Goal: Task Accomplishment & Management: Complete application form

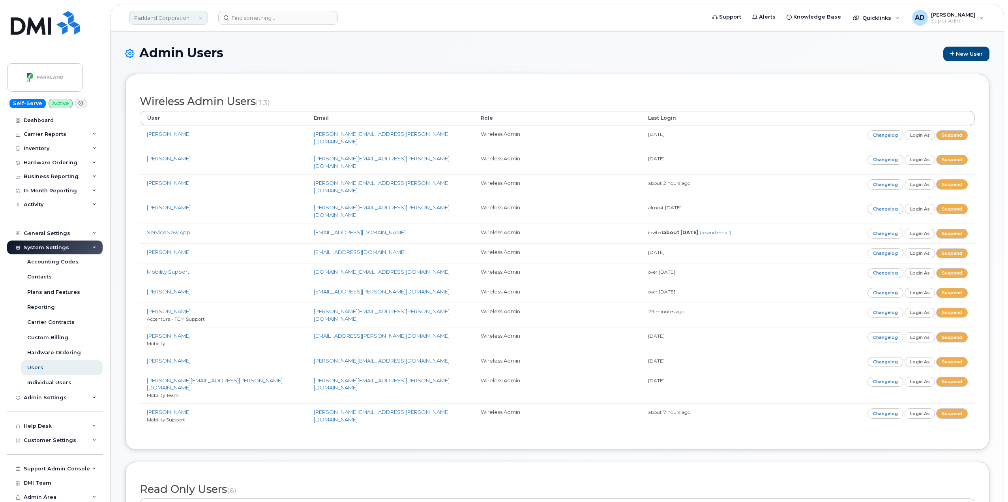
click at [175, 16] on link "Parkland Corporation" at bounding box center [168, 18] width 79 height 14
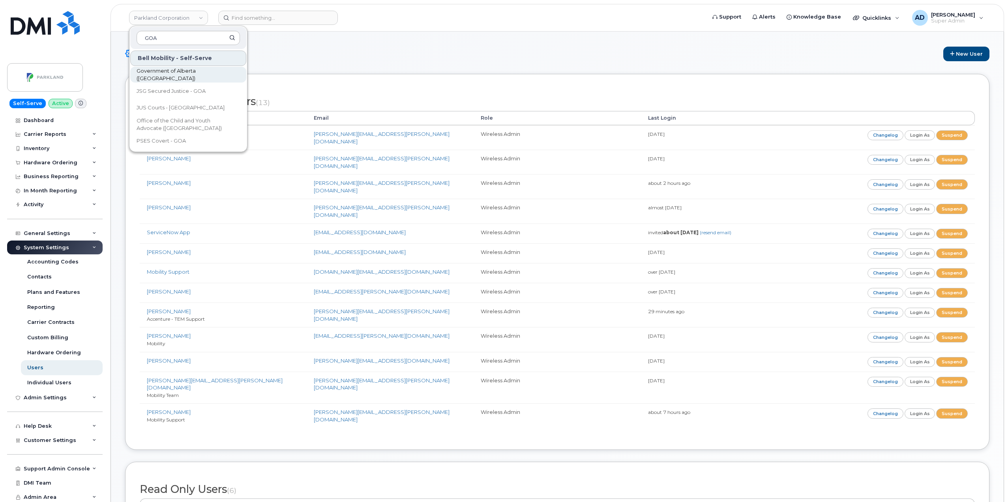
type input "GOA"
click at [209, 77] on span "Government of Alberta ([GEOGRAPHIC_DATA])" at bounding box center [182, 74] width 91 height 15
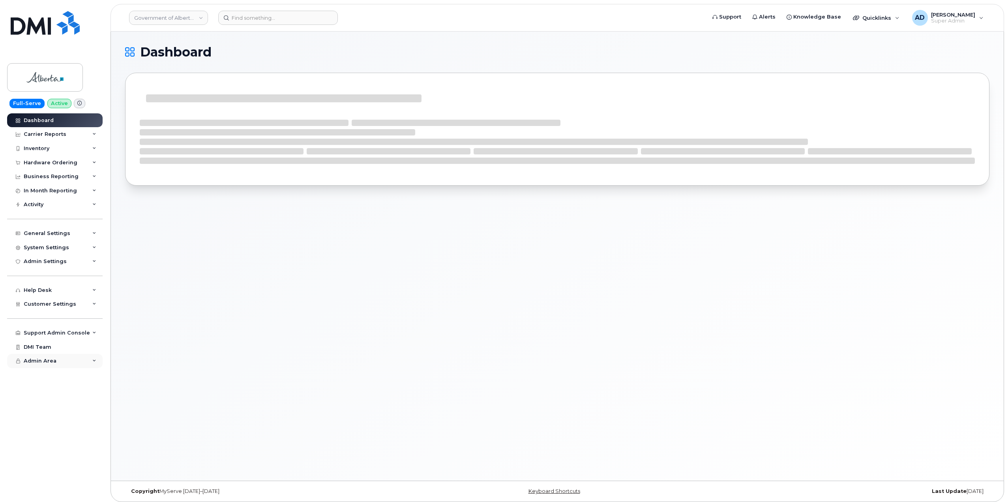
click at [81, 363] on div "Admin Area" at bounding box center [55, 361] width 96 height 14
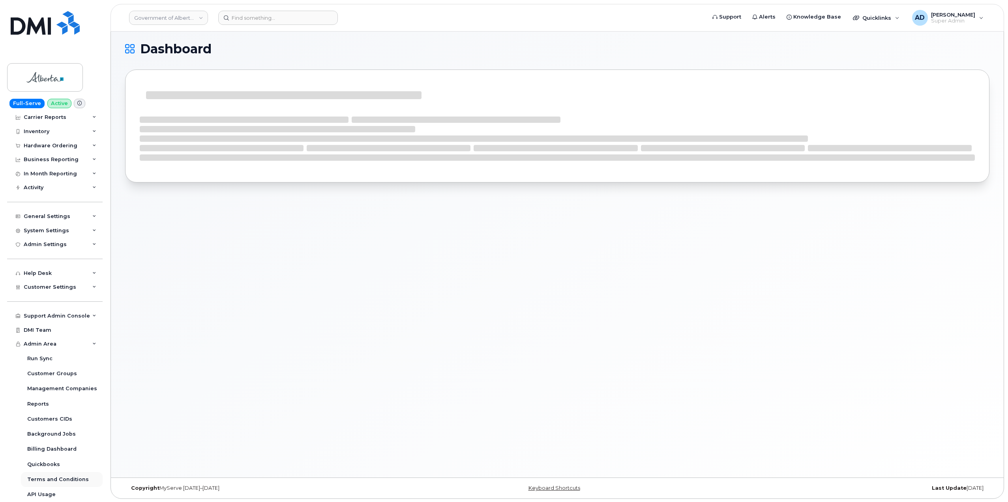
scroll to position [4, 0]
click at [75, 342] on div "Admin Area" at bounding box center [55, 344] width 96 height 14
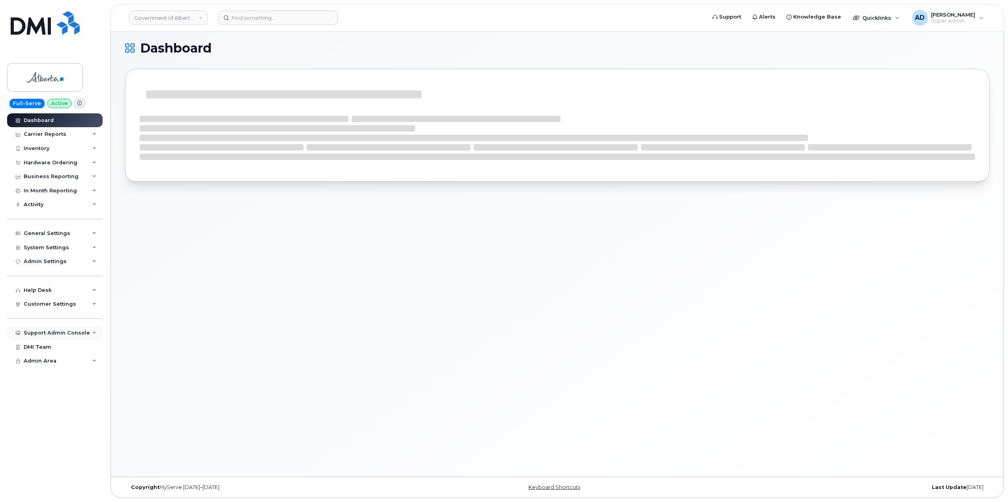
scroll to position [0, 0]
click at [79, 301] on div "Customer Settings" at bounding box center [55, 304] width 96 height 14
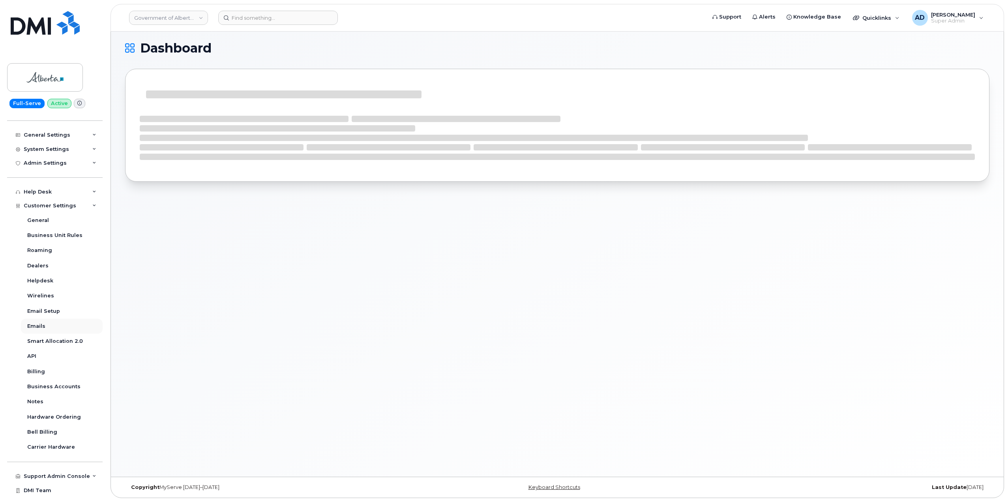
scroll to position [68, 0]
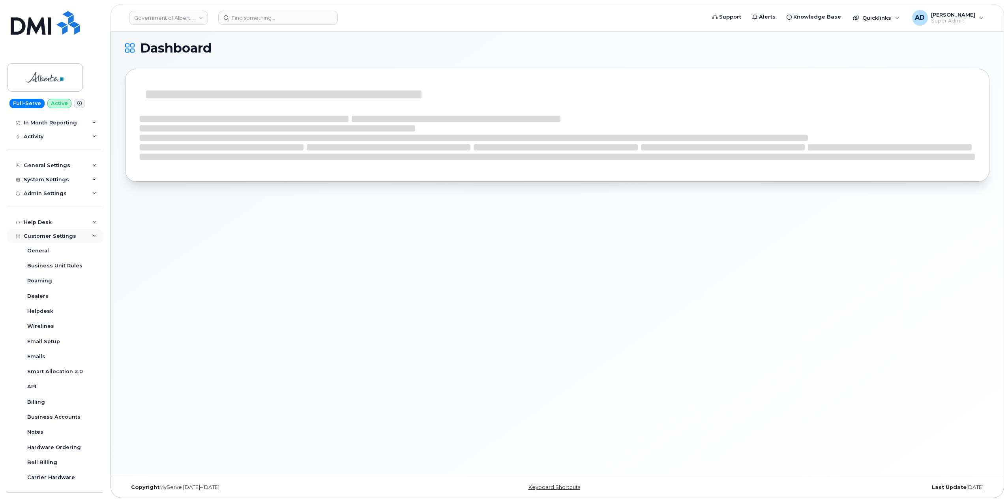
click at [78, 239] on div "Customer Settings" at bounding box center [55, 236] width 96 height 14
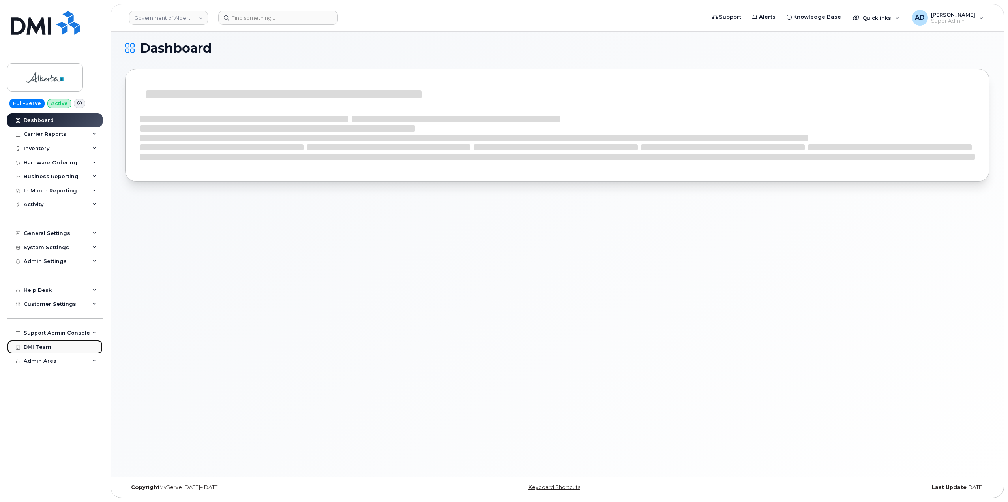
click at [58, 349] on link "DMI Team" at bounding box center [55, 347] width 96 height 14
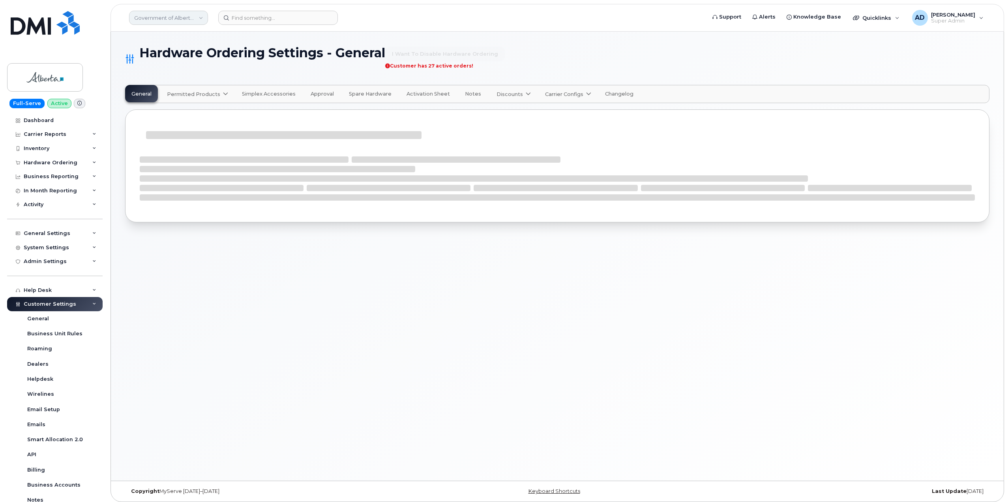
select select "admins"
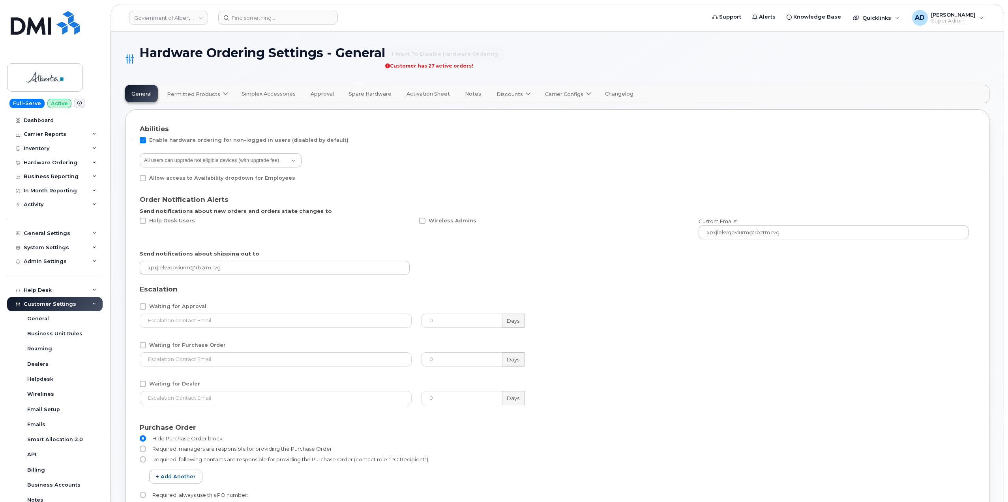
click at [200, 96] on span "Permitted Products" at bounding box center [193, 94] width 53 height 8
click at [253, 91] on span "Simplex Accessories" at bounding box center [269, 94] width 54 height 6
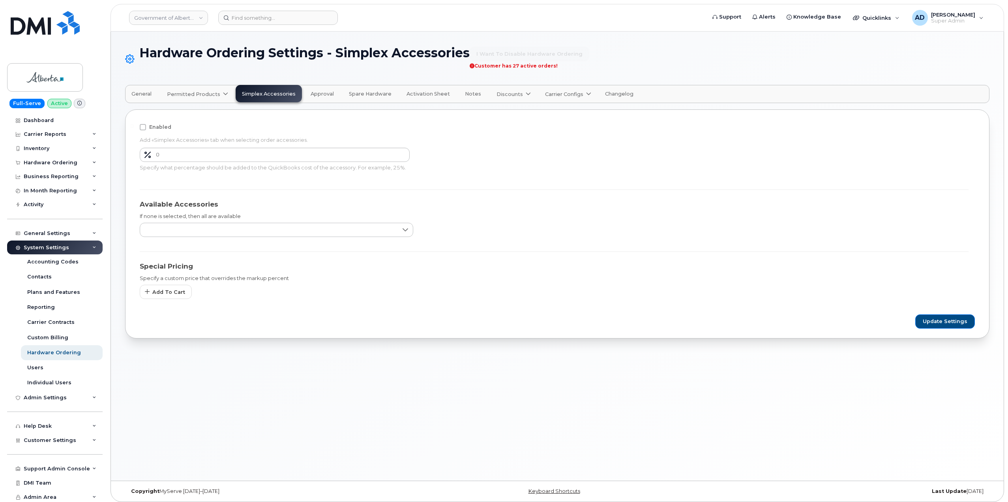
click at [182, 88] on link "Permitted Products" at bounding box center [197, 93] width 72 height 17
click at [201, 116] on div "Bell available" at bounding box center [198, 113] width 59 height 9
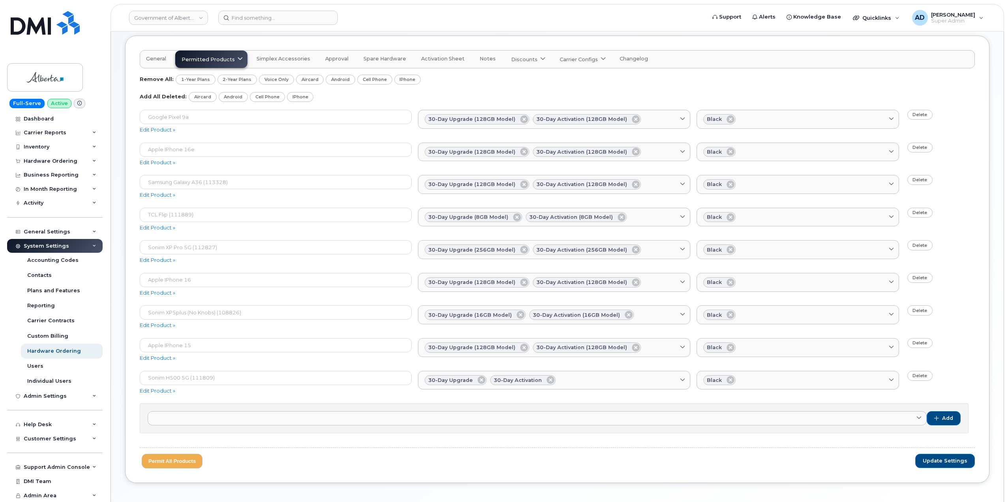
scroll to position [69, 0]
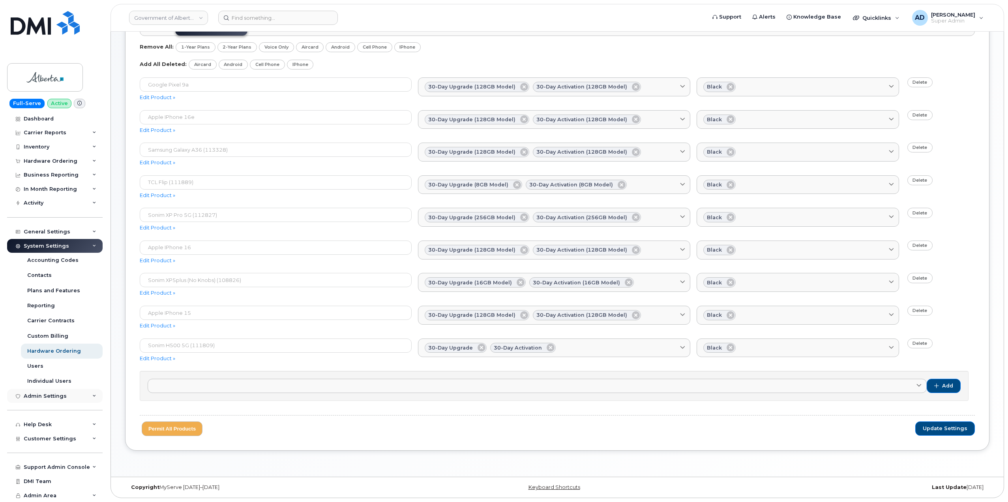
click at [62, 393] on div "Admin Settings" at bounding box center [45, 396] width 43 height 6
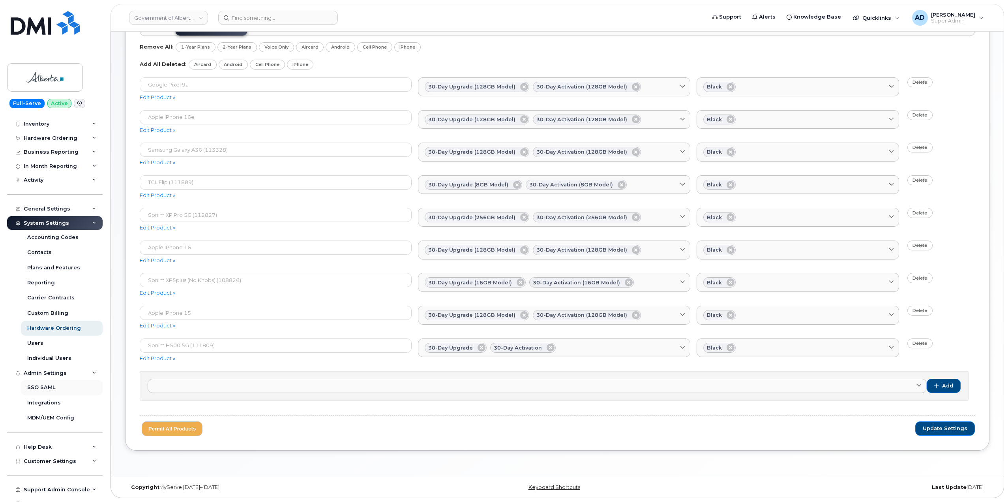
scroll to position [47, 0]
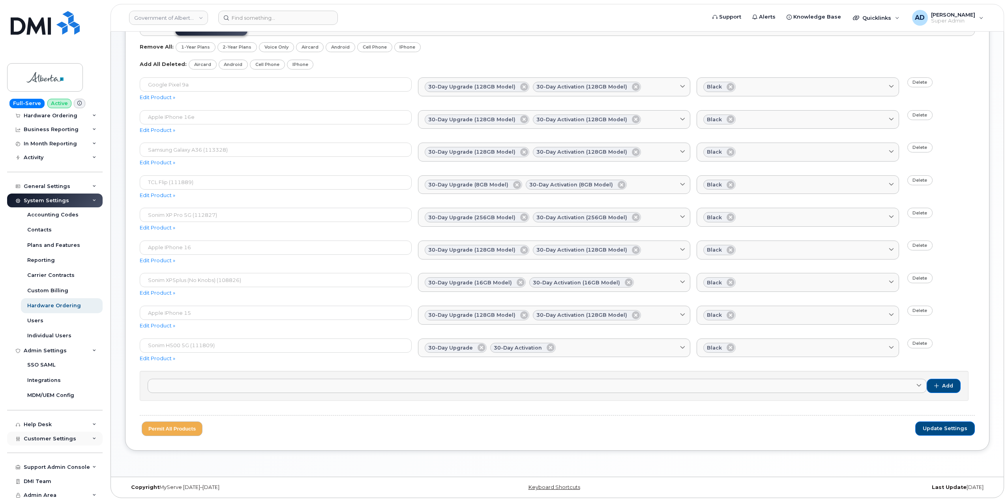
click at [81, 443] on div "Customer Settings" at bounding box center [55, 439] width 96 height 14
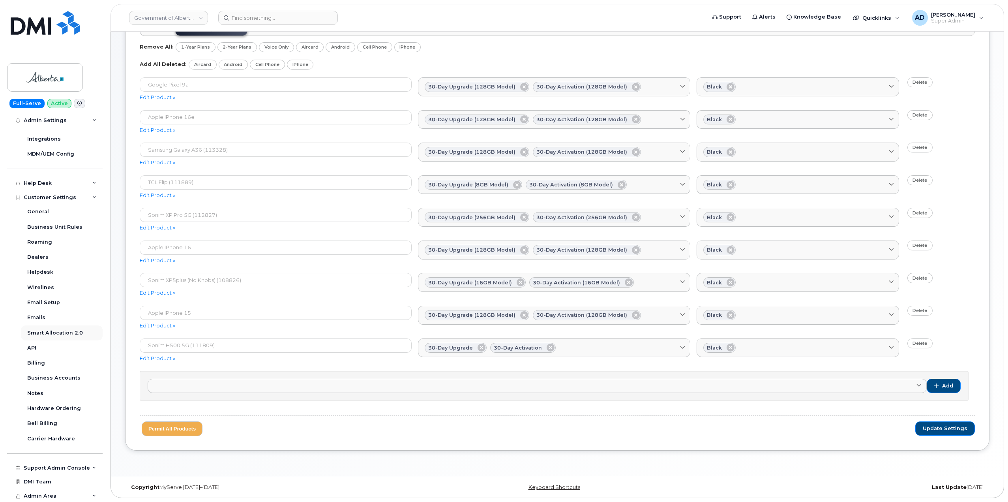
scroll to position [289, 0]
click at [80, 195] on div "Customer Settings" at bounding box center [55, 197] width 96 height 14
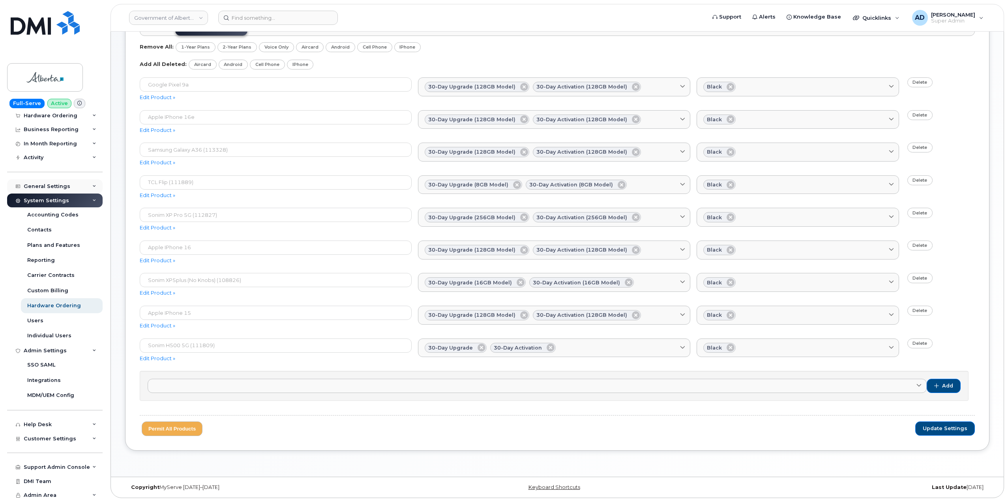
scroll to position [47, 0]
click at [71, 424] on div "Help Desk" at bounding box center [55, 424] width 96 height 14
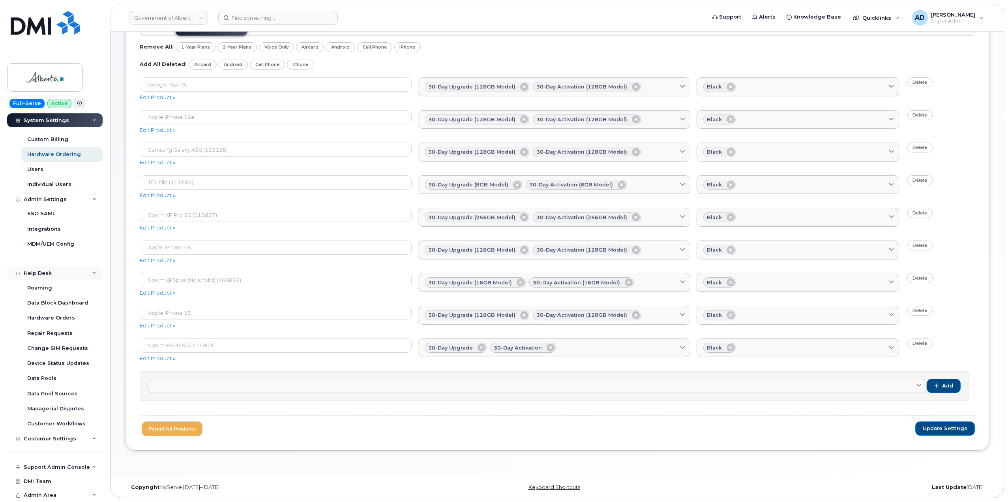
click at [79, 272] on div "Help Desk" at bounding box center [55, 273] width 96 height 14
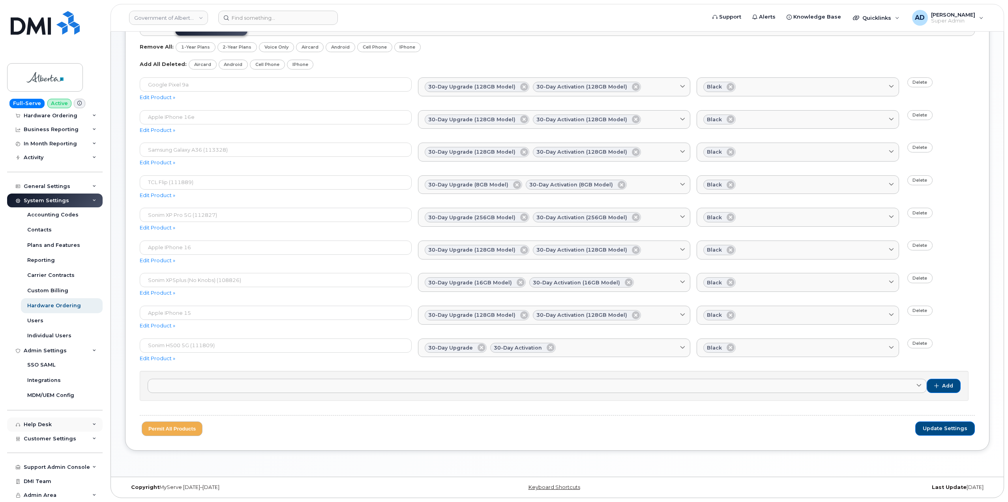
scroll to position [47, 0]
click at [77, 467] on div "Support Admin Console" at bounding box center [57, 467] width 66 height 6
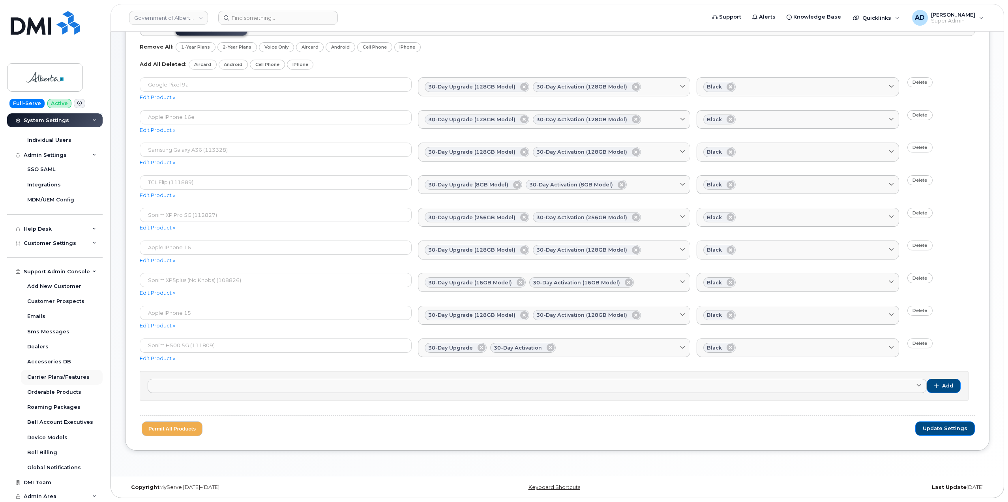
scroll to position [244, 0]
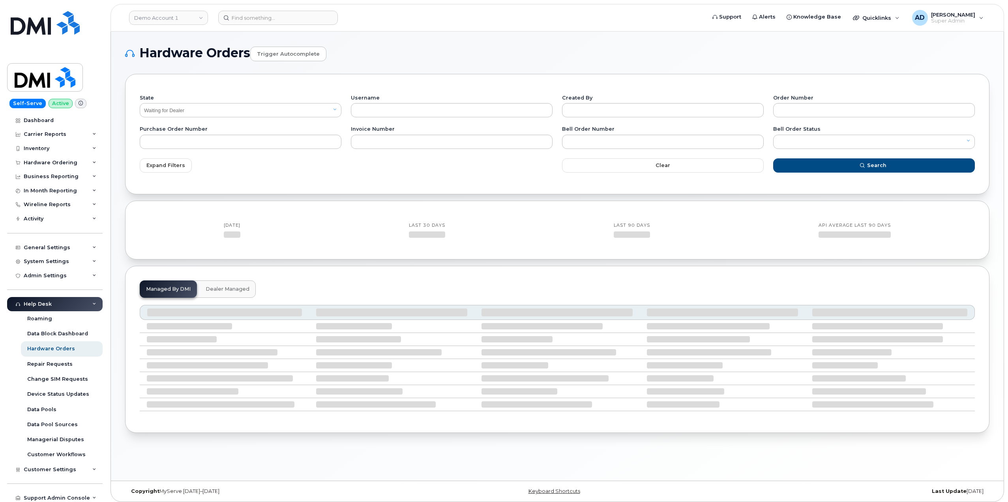
select select "Waiting for Dealer"
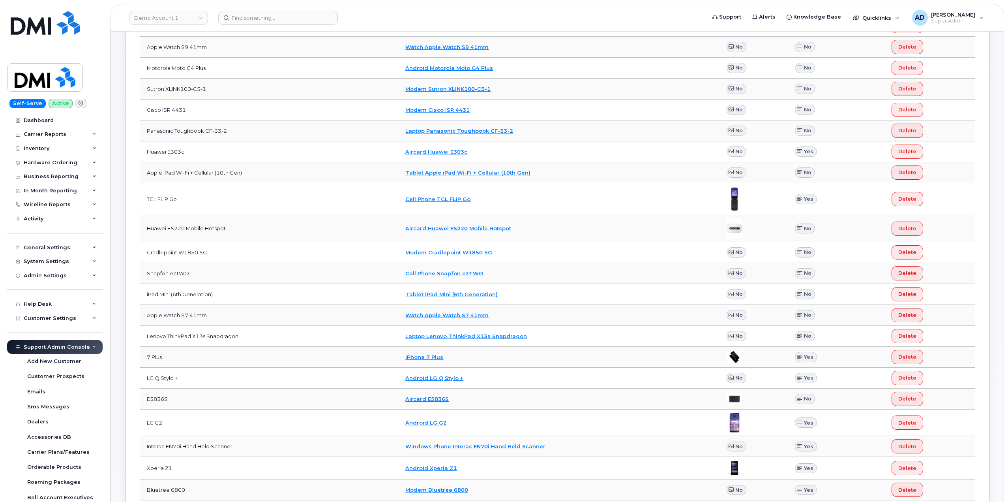
scroll to position [118, 0]
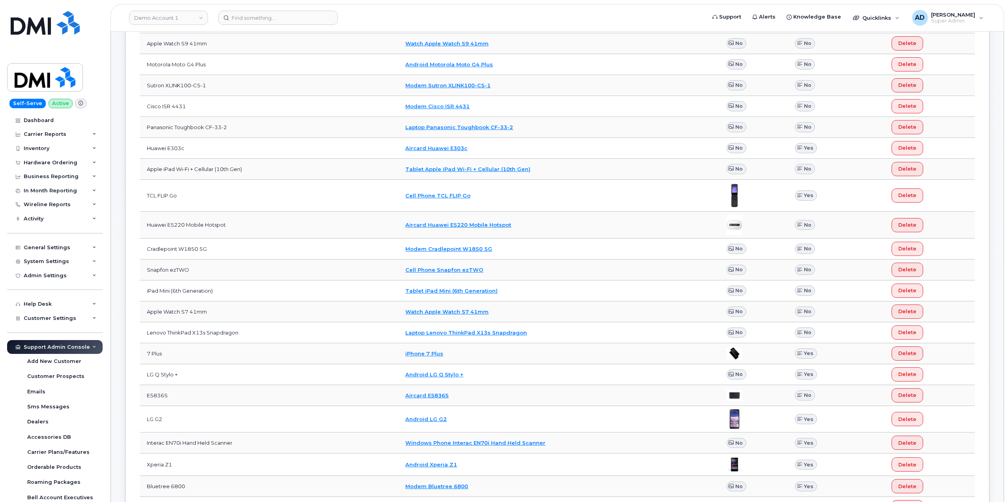
click at [240, 128] on td "Panasonic Toughbook CF-33-2" at bounding box center [269, 127] width 259 height 21
drag, startPoint x: 251, startPoint y: 126, endPoint x: 228, endPoint y: 130, distance: 23.1
click at [191, 133] on td "Panasonic Toughbook CF-33-2" at bounding box center [269, 127] width 259 height 21
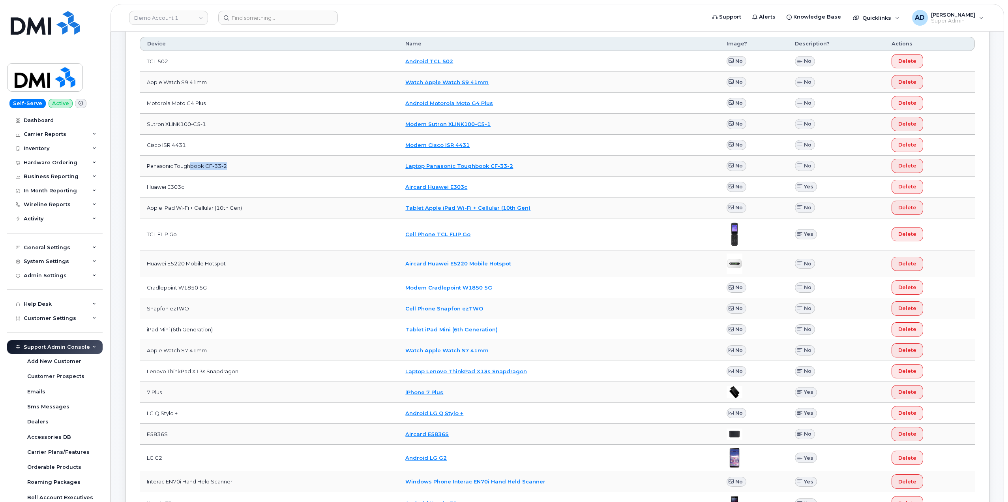
scroll to position [0, 0]
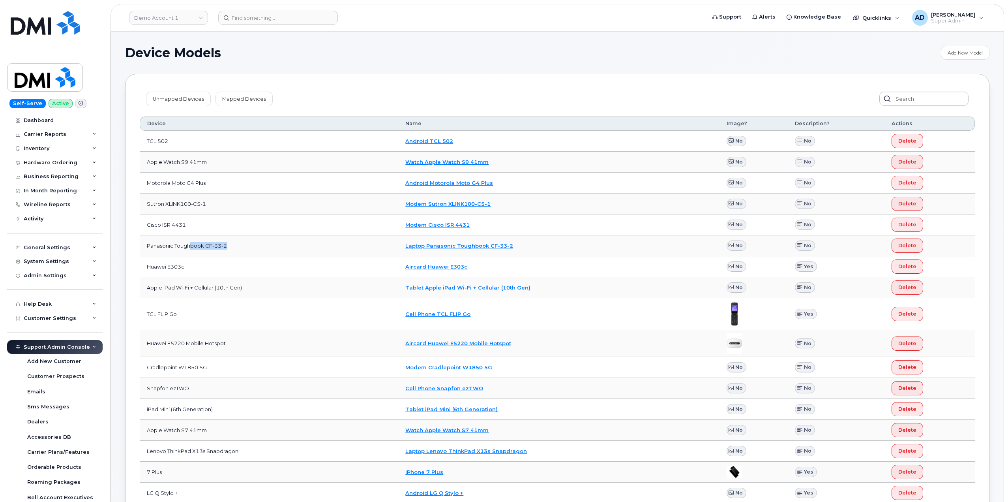
click at [245, 247] on td "Panasonic Toughbook CF-33-2" at bounding box center [269, 245] width 259 height 21
drag, startPoint x: 247, startPoint y: 245, endPoint x: 146, endPoint y: 245, distance: 100.7
click at [146, 245] on td "Panasonic Toughbook CF-33-2" at bounding box center [269, 245] width 259 height 21
copy td "Panasonic Toughbook CF-33-2"
click at [912, 102] on input "text" at bounding box center [924, 99] width 90 height 14
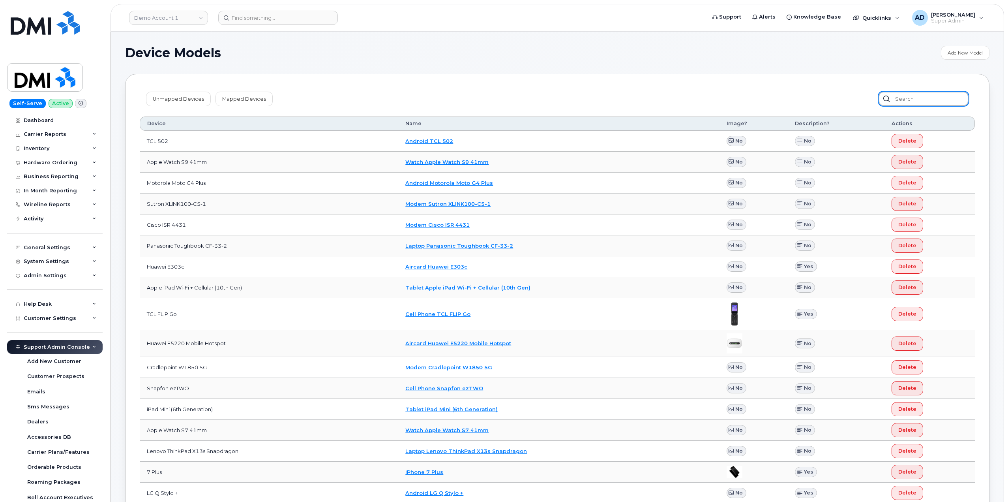
paste input "Panasonic Toughbook CF-33-2"
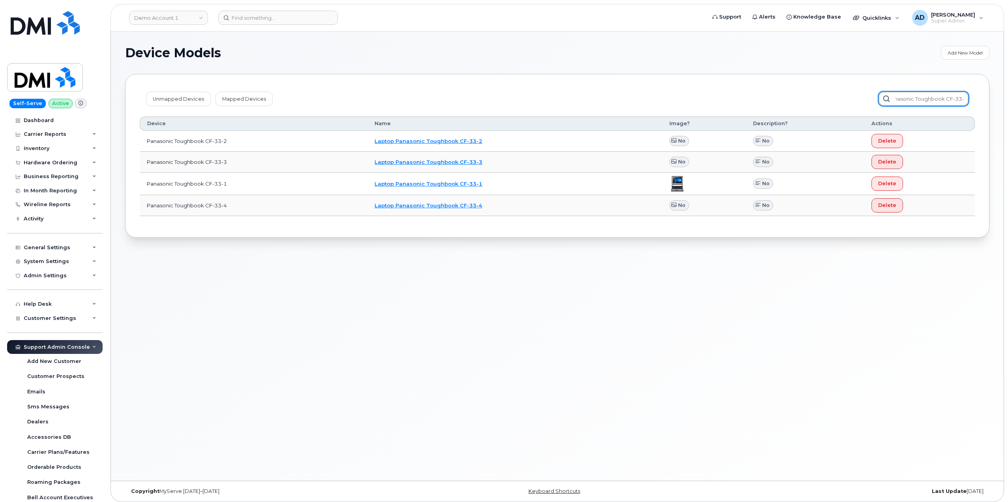
scroll to position [0, 18]
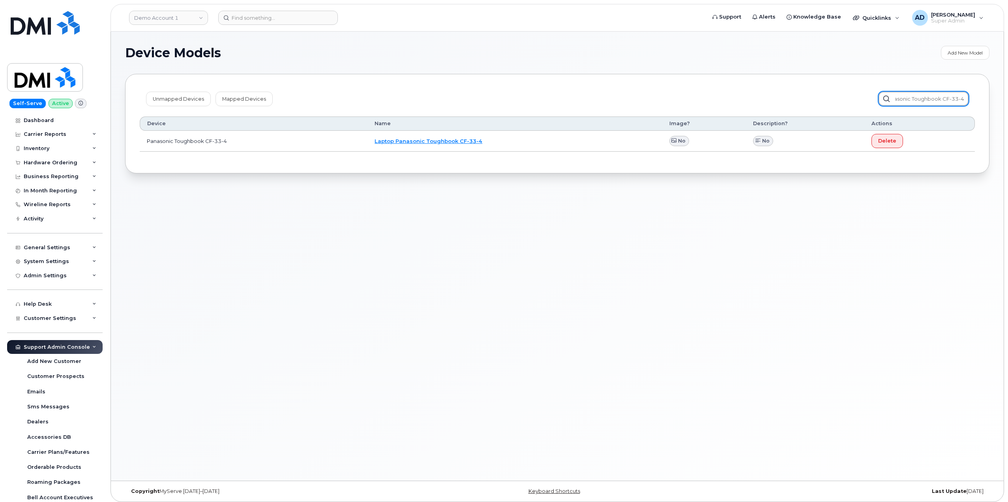
type input "Panasonic Toughbook CF-33-4"
click at [428, 141] on link "Laptop Panasonic Toughbook CF-33-4" at bounding box center [429, 141] width 108 height 6
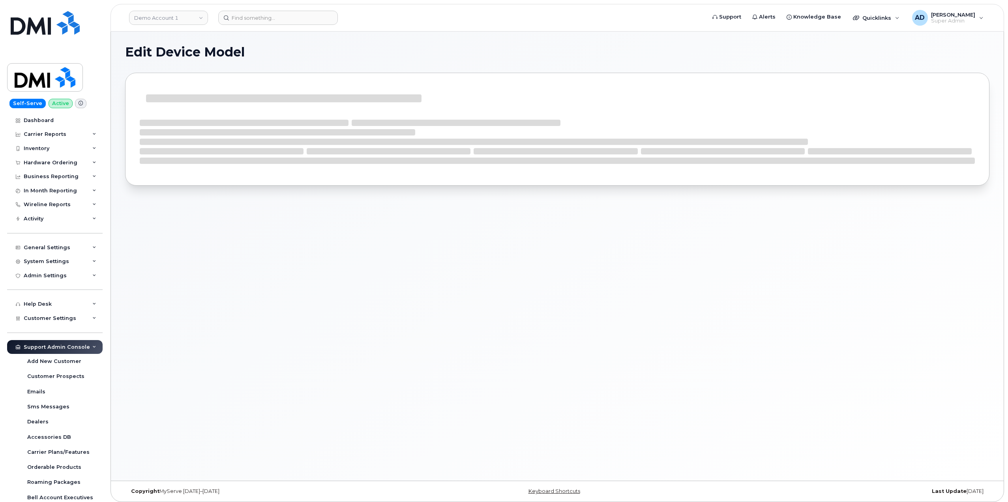
select select "16"
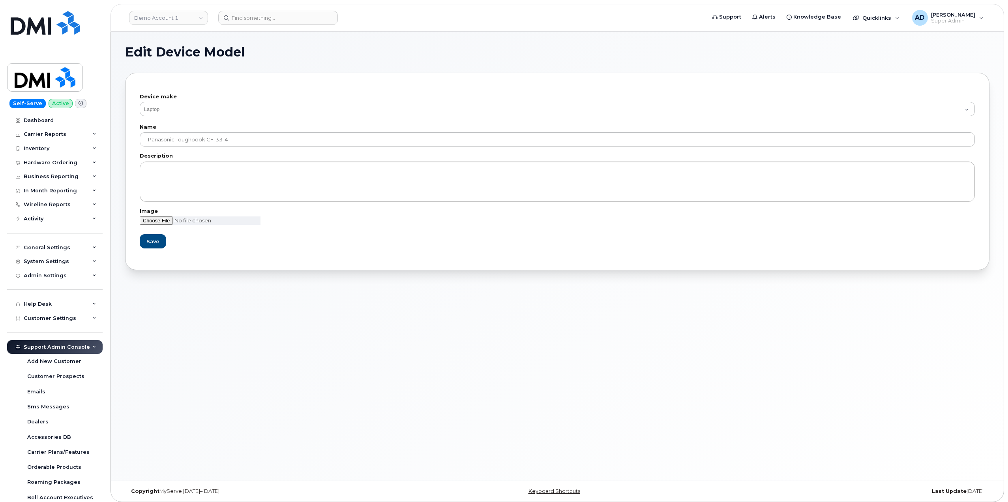
scroll to position [4, 0]
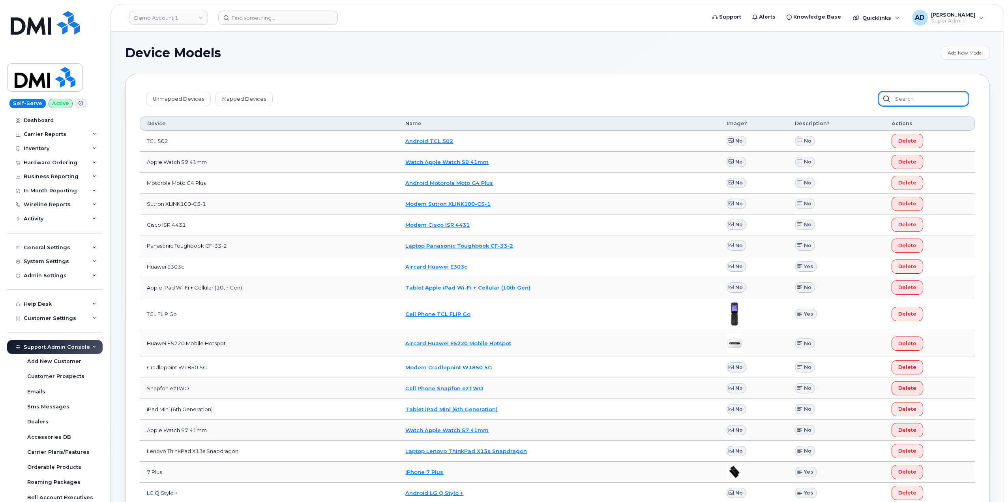
click at [931, 99] on input "text" at bounding box center [924, 99] width 90 height 14
paste input "Panasonic Toughbook CF-33-2"
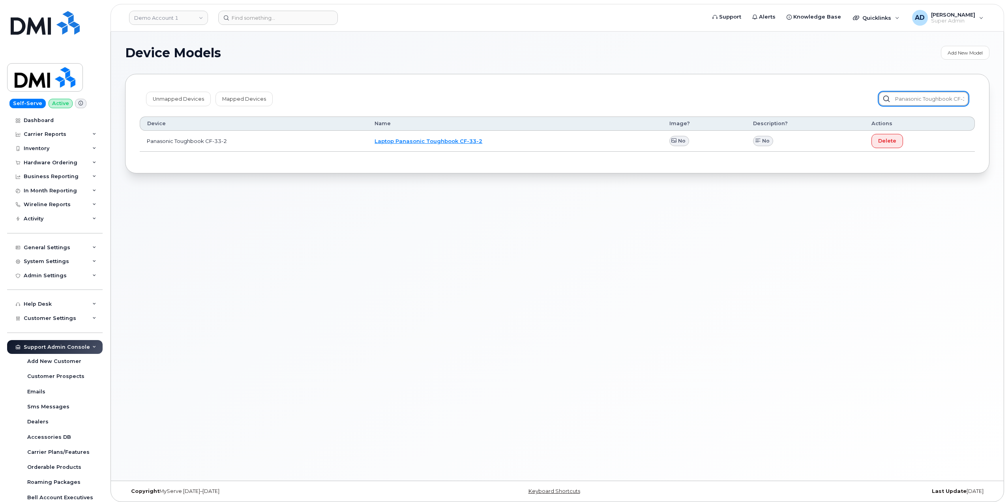
scroll to position [0, 18]
type input "Panasonic Toughbook CF-33-2"
click at [260, 99] on link "Mapped Devices" at bounding box center [244, 99] width 57 height 14
click at [162, 101] on link "Unmapped Devices" at bounding box center [178, 99] width 65 height 14
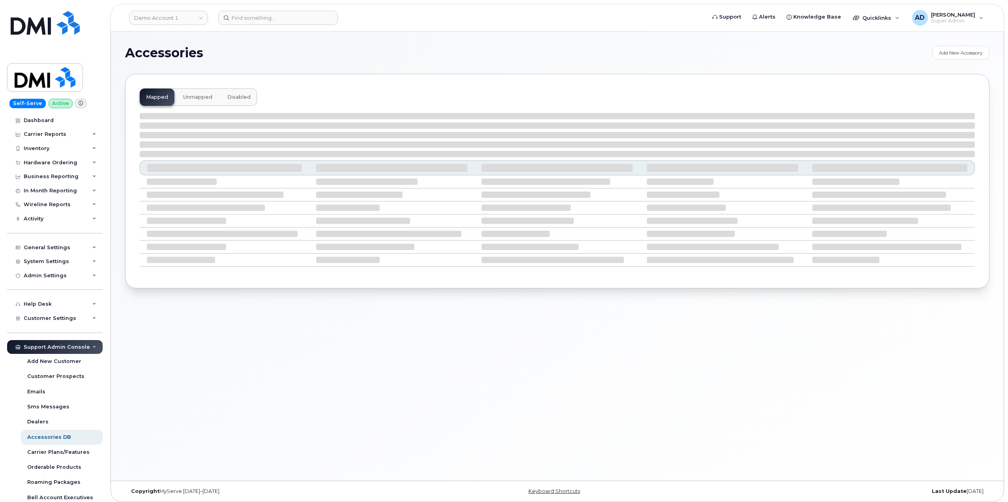
select select "null"
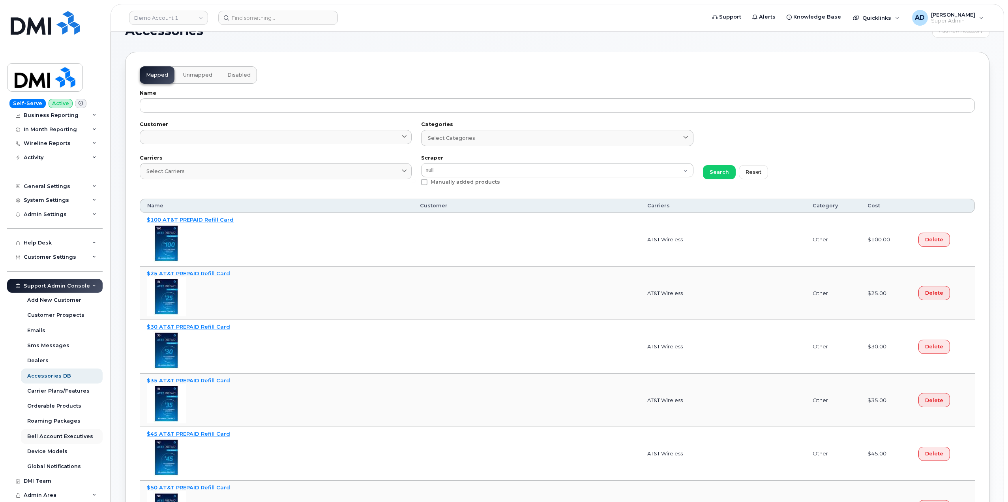
scroll to position [79, 0]
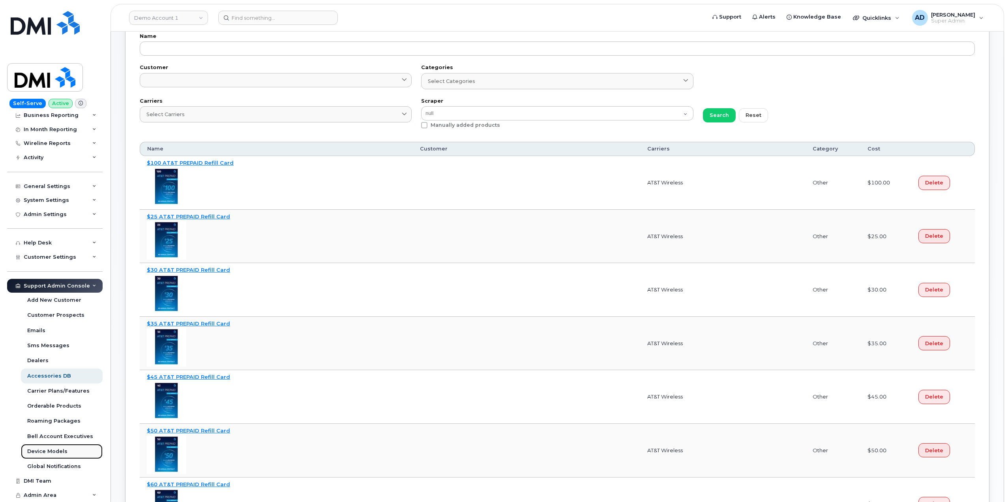
click at [64, 452] on div "Device Models" at bounding box center [47, 451] width 40 height 7
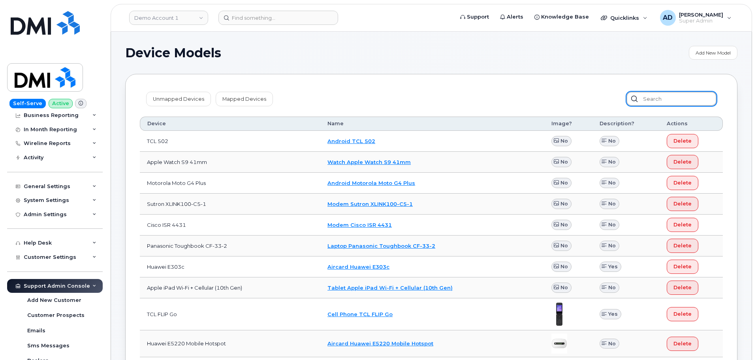
click at [670, 98] on input "text" at bounding box center [671, 99] width 90 height 14
paste input "Panasonic Toughbook"
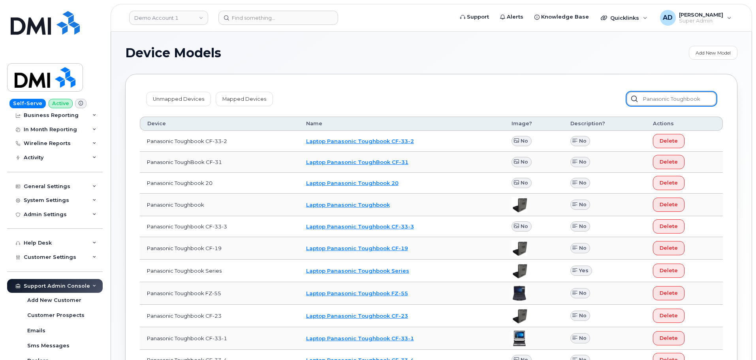
click at [710, 101] on input "Panasonic Toughbook" at bounding box center [671, 99] width 90 height 14
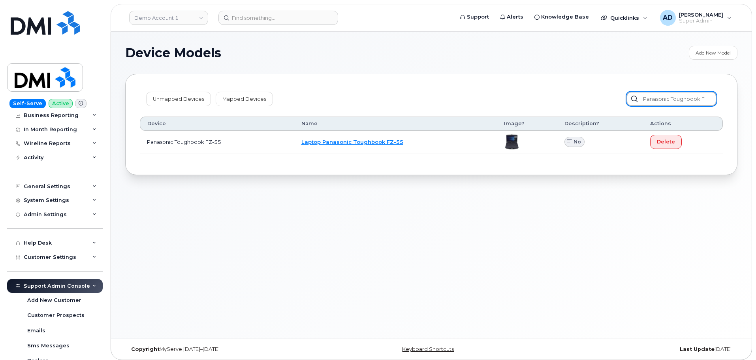
type input "Panasonic Toughbook f"
drag, startPoint x: 651, startPoint y: 98, endPoint x: 757, endPoint y: 108, distance: 106.7
click at [756, 108] on html "Demo Account 1 Support Alerts Knowledge Base Quicklinks Suspend / Cancel Device…" at bounding box center [378, 182] width 756 height 364
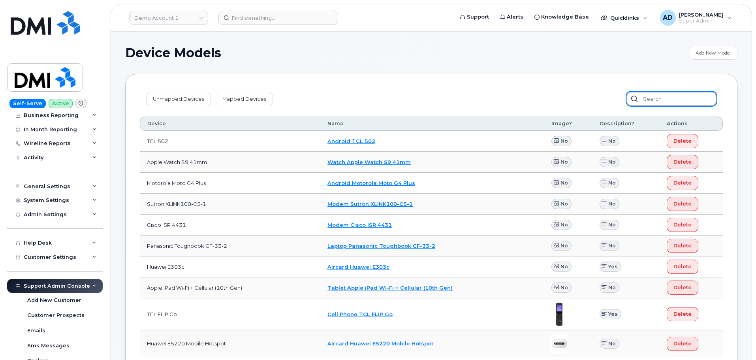
paste input "FZG2-1"
type input "FZG2-1"
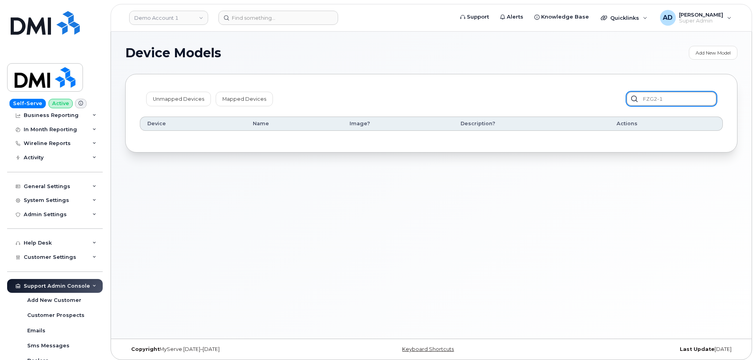
drag, startPoint x: 688, startPoint y: 98, endPoint x: 589, endPoint y: 91, distance: 99.4
click at [589, 91] on div "Unmapped Devices Mapped Devices FZG2-1" at bounding box center [431, 98] width 583 height 21
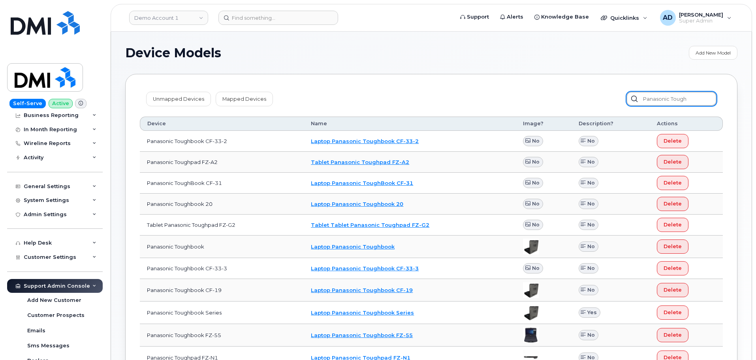
type input "Panasonic tough"
click at [708, 51] on link "Add New Model" at bounding box center [713, 53] width 49 height 14
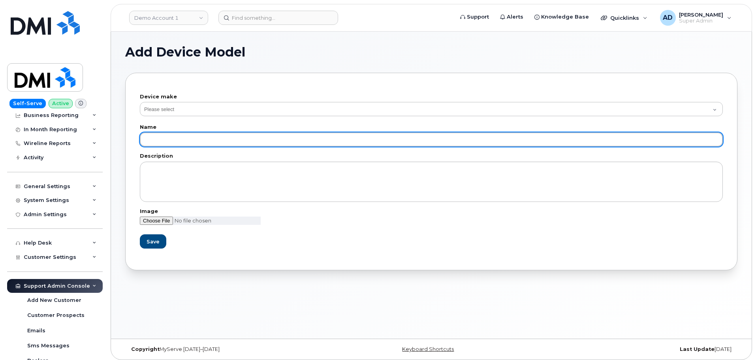
click at [195, 140] on input "text" at bounding box center [431, 139] width 583 height 14
paste input "Panasonic Toughbook"
click at [256, 140] on input "Panasonic Toughbook" at bounding box center [431, 139] width 583 height 14
paste input "FZG2-1"
drag, startPoint x: 244, startPoint y: 139, endPoint x: 141, endPoint y: 141, distance: 103.1
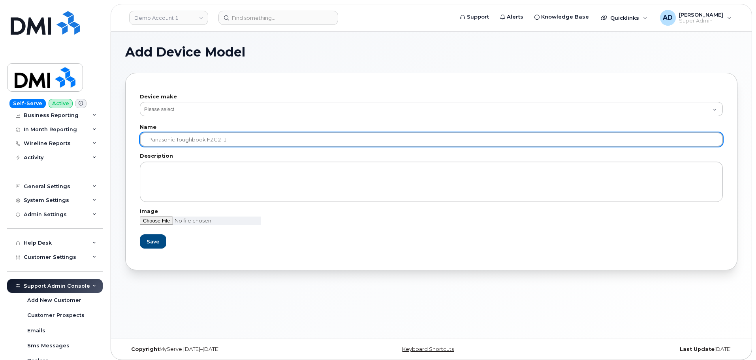
click at [141, 141] on input "Panasonic Toughbook FZG2-1" at bounding box center [431, 139] width 583 height 14
type input "Panasonic Toughbook FZG2-1"
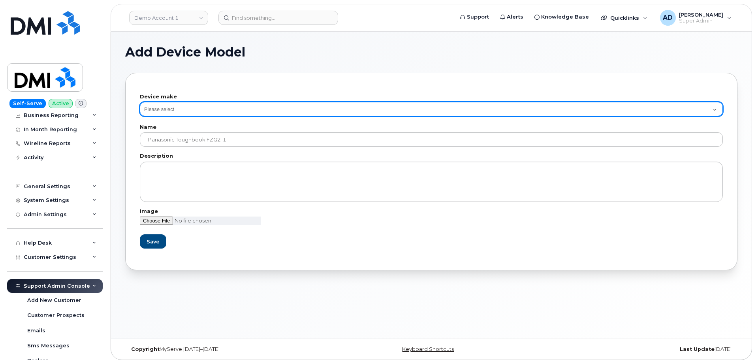
click at [192, 105] on select "Please select Aircard Android Blackberry Cell Phone GPS HUB iPhone Laptop Mike …" at bounding box center [431, 109] width 583 height 14
select select "16"
click at [140, 102] on select "Please select Aircard Android Blackberry Cell Phone GPS HUB iPhone Laptop Mike …" at bounding box center [431, 109] width 583 height 14
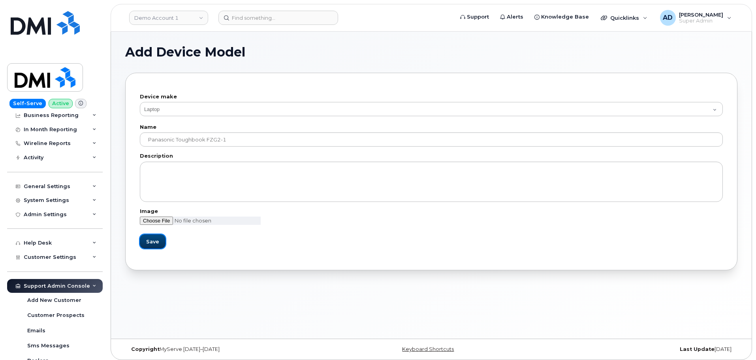
click at [150, 246] on button "Save" at bounding box center [153, 241] width 26 height 14
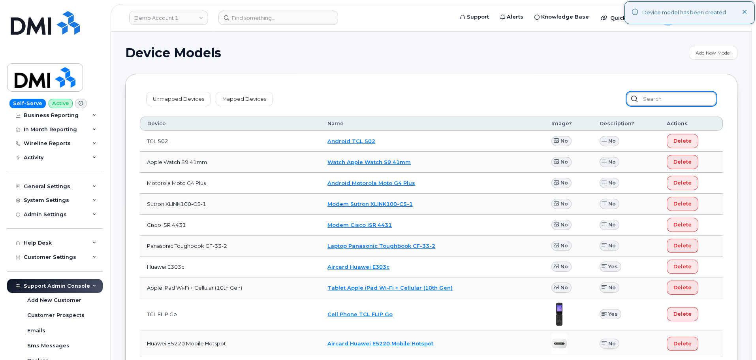
click at [702, 103] on input "text" at bounding box center [671, 99] width 90 height 14
paste input "Panasonic Toughbook FZG2-1"
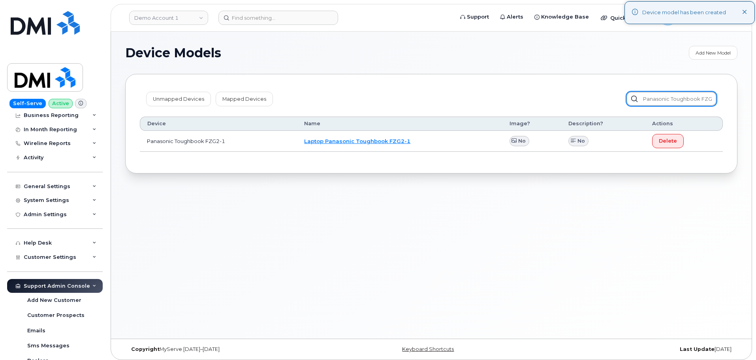
scroll to position [0, 16]
type input "Panasonic Toughbook FZG2-1"
click at [709, 52] on link "Add New Model" at bounding box center [713, 53] width 49 height 14
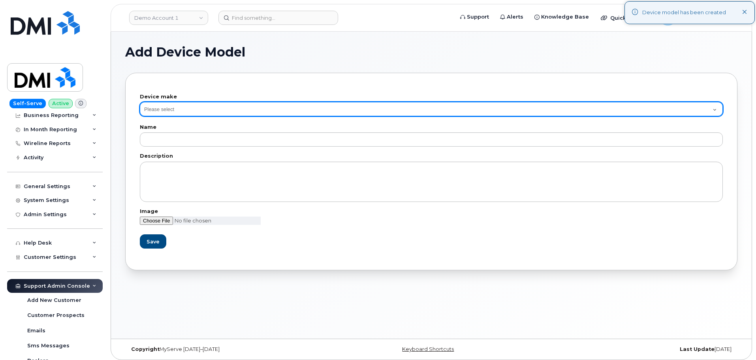
click at [276, 106] on select "Please select Aircard Android Blackberry Cell Phone GPS HUB iPhone Laptop Mike …" at bounding box center [431, 109] width 583 height 14
select select "16"
click at [140, 102] on select "Please select Aircard Android Blackberry Cell Phone GPS HUB iPhone Laptop Mike …" at bounding box center [431, 109] width 583 height 14
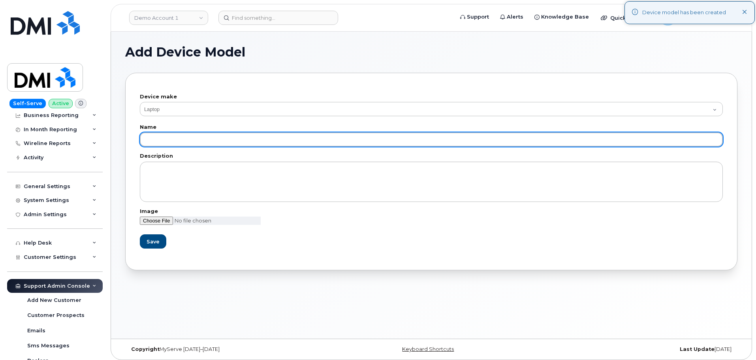
click at [237, 139] on input "text" at bounding box center [431, 139] width 583 height 14
paste input "Panasonic Toughbook FZG2-1"
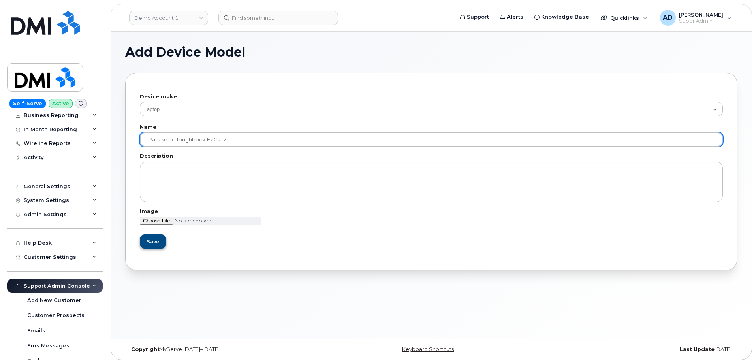
type input "Panasonic Toughbook FZG2-2"
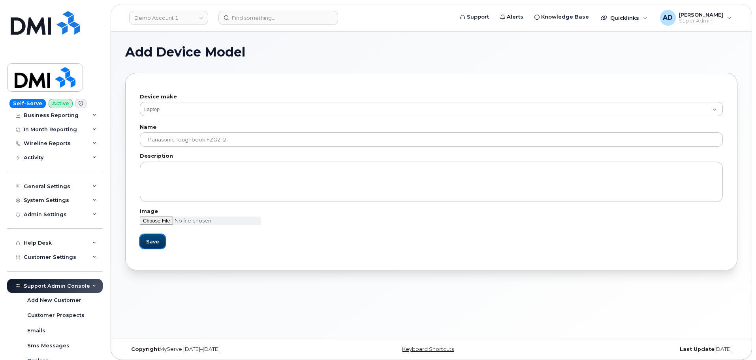
click at [157, 240] on span "Save" at bounding box center [152, 242] width 13 height 8
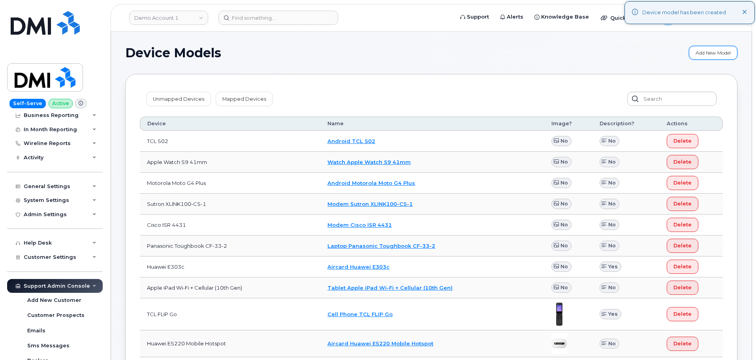
click at [704, 53] on link "Add New Model" at bounding box center [713, 53] width 49 height 14
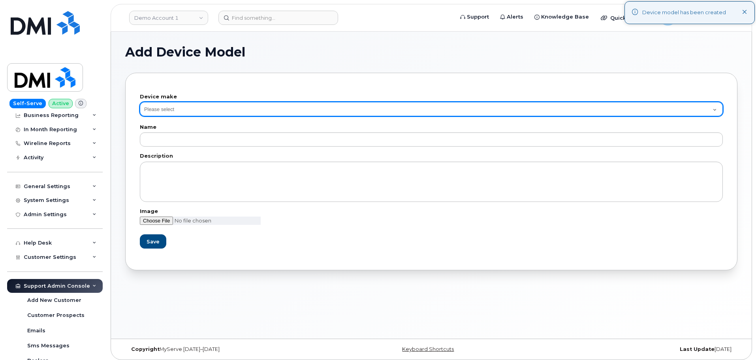
click at [228, 110] on select "Please select Aircard Android Blackberry Cell Phone GPS HUB iPhone Laptop Mike …" at bounding box center [431, 109] width 583 height 14
select select "16"
click at [140, 102] on select "Please select Aircard Android Blackberry Cell Phone GPS HUB iPhone Laptop Mike …" at bounding box center [431, 109] width 583 height 14
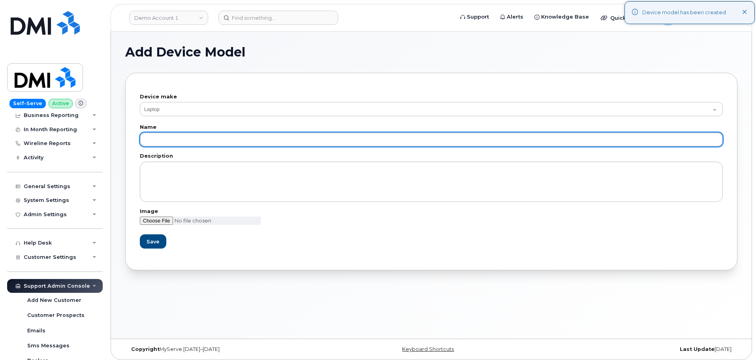
click at [223, 138] on input "text" at bounding box center [431, 139] width 583 height 14
paste input "Panasonic Toughbook FZG2-1"
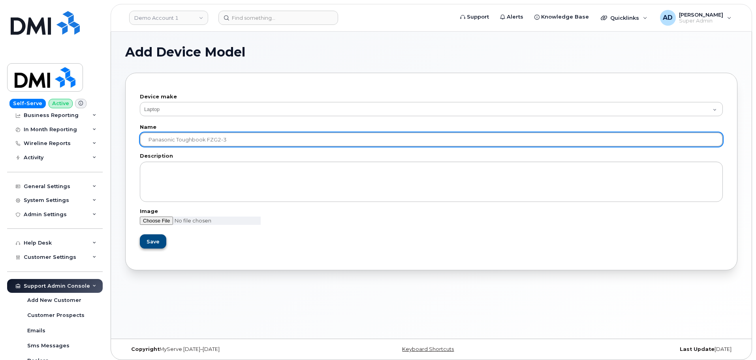
type input "Panasonic Toughbook FZG2-3"
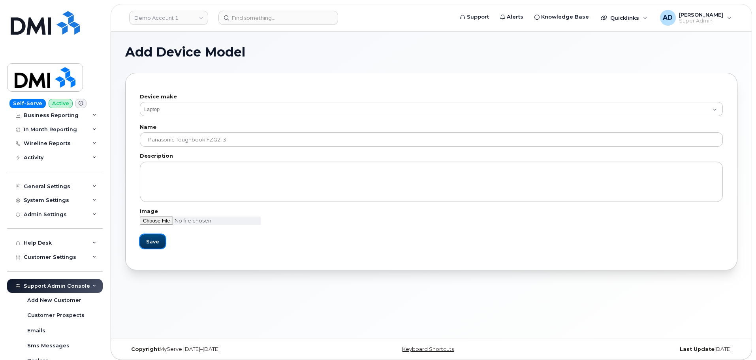
click at [149, 244] on span "Save" at bounding box center [152, 242] width 13 height 8
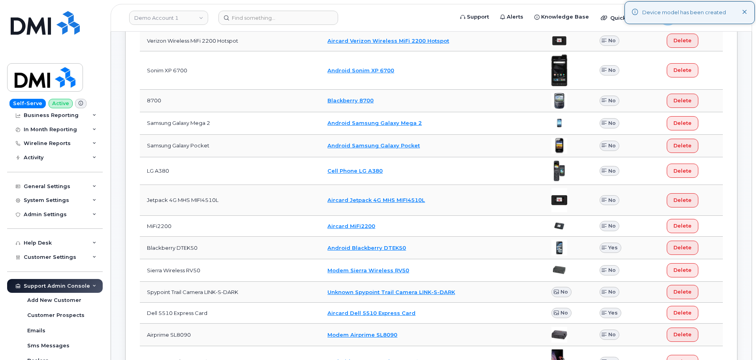
scroll to position [908, 0]
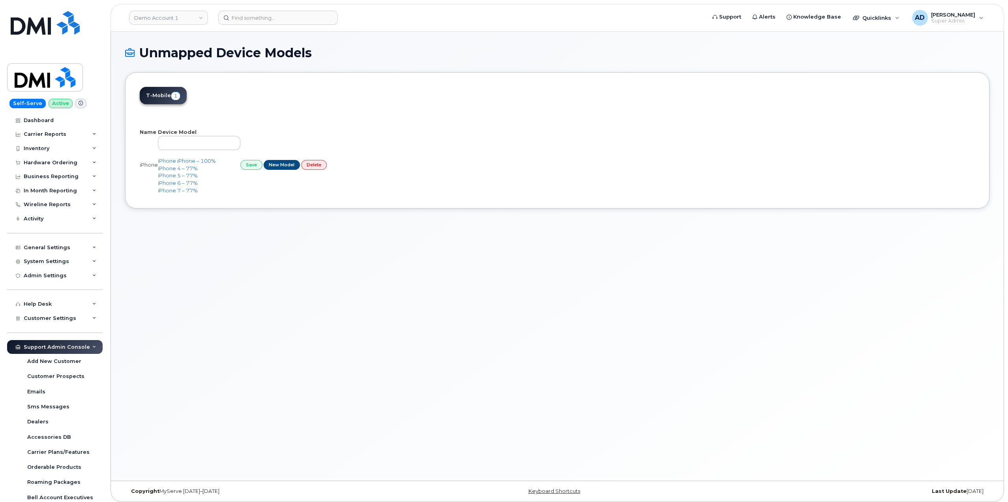
select select "25"
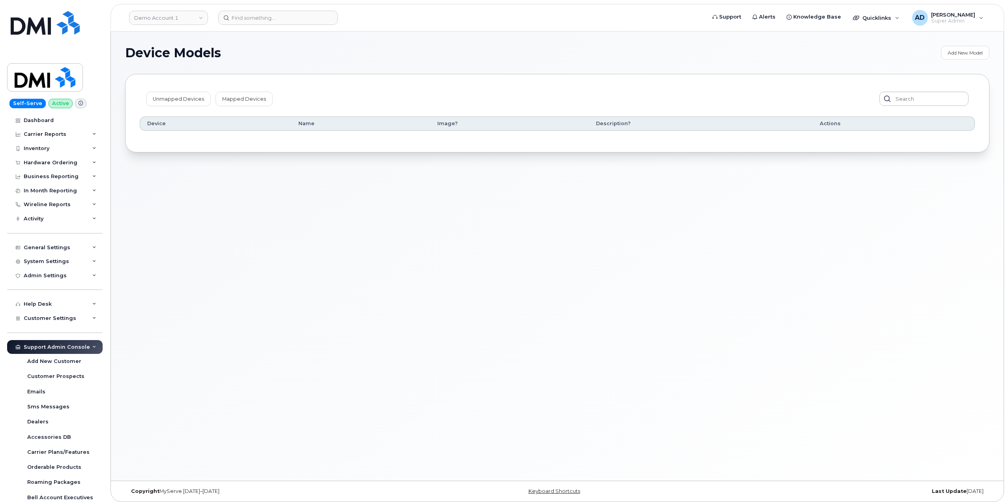
scroll to position [4, 0]
click at [247, 94] on link "Mapped Devices" at bounding box center [244, 95] width 57 height 14
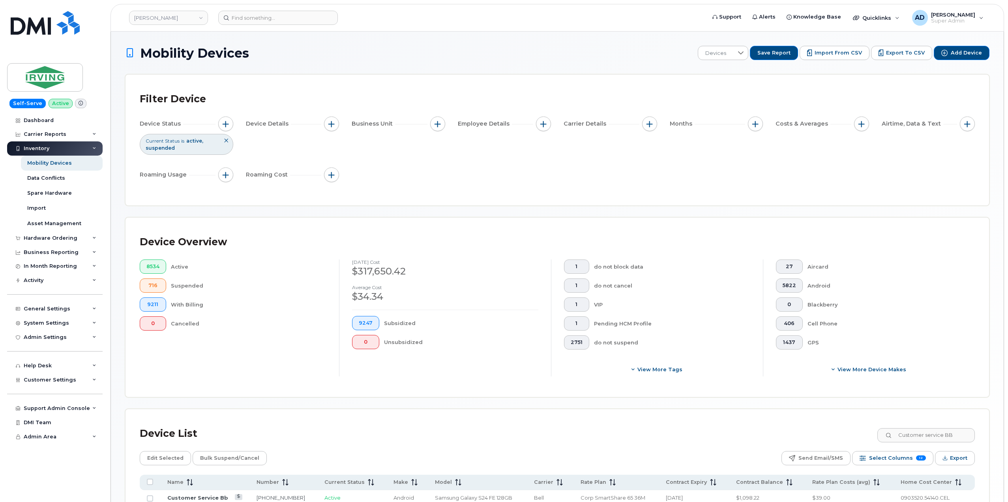
scroll to position [76, 0]
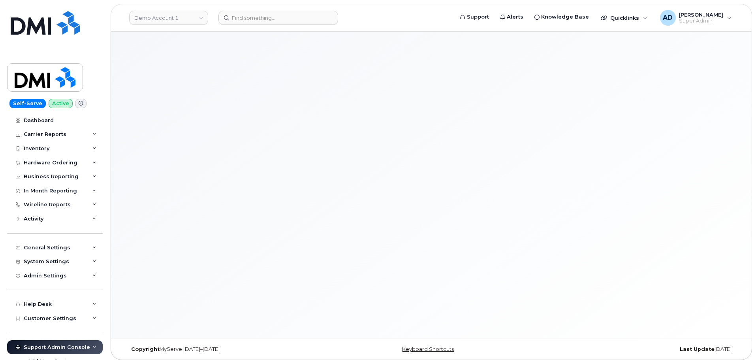
select select "16"
